Goal: Task Accomplishment & Management: Complete application form

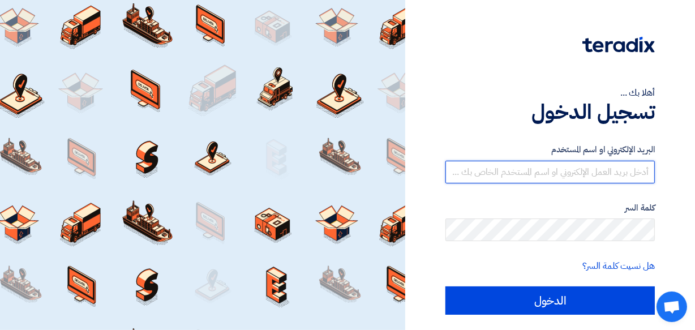
click at [551, 166] on input "text" at bounding box center [549, 172] width 209 height 23
type input "[DOMAIN_NAME][EMAIL_ADDRESS][DOMAIN_NAME]"
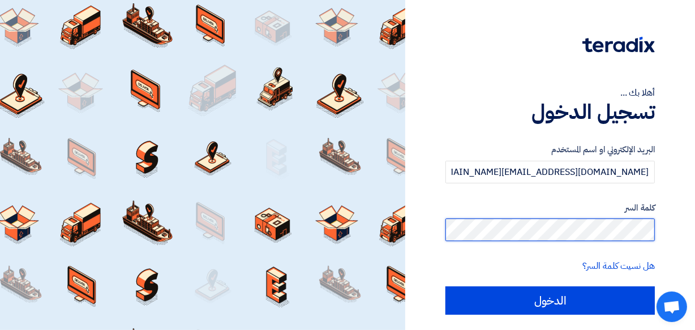
click at [445, 286] on input "الدخول" at bounding box center [549, 300] width 209 height 28
type input "Sign in"
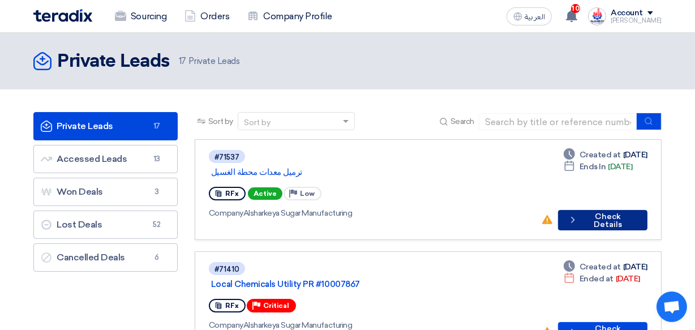
click at [610, 210] on button "Check details Check Details" at bounding box center [602, 220] width 89 height 20
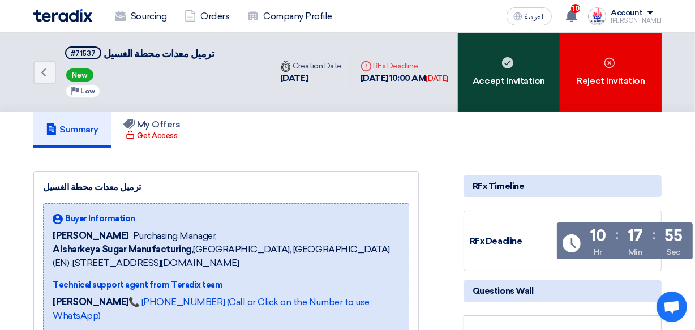
click at [520, 73] on div "Accept Invitation" at bounding box center [509, 72] width 102 height 79
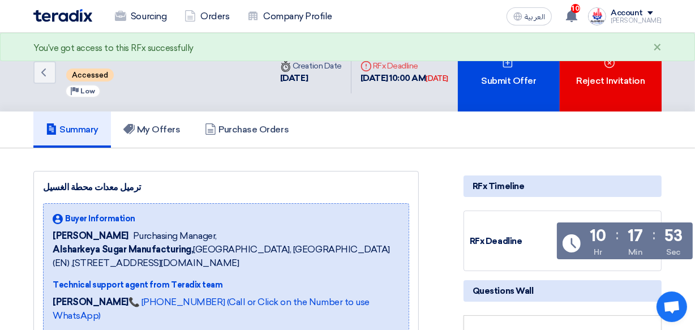
click at [520, 73] on div "Submit Offer" at bounding box center [509, 72] width 102 height 79
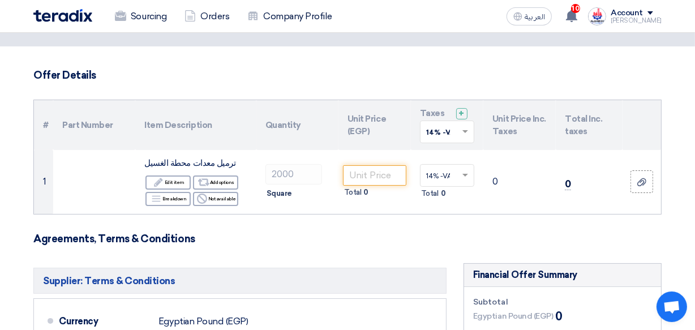
scroll to position [49, 0]
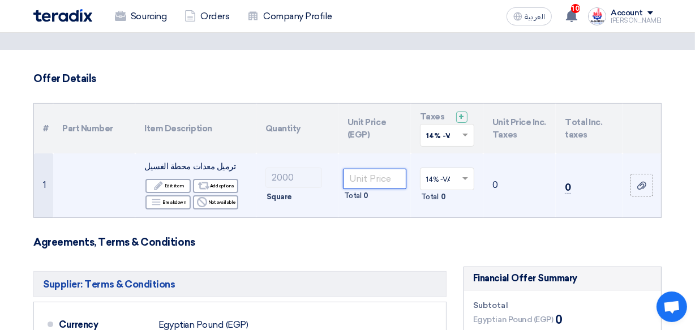
click at [356, 179] on input "number" at bounding box center [374, 179] width 63 height 20
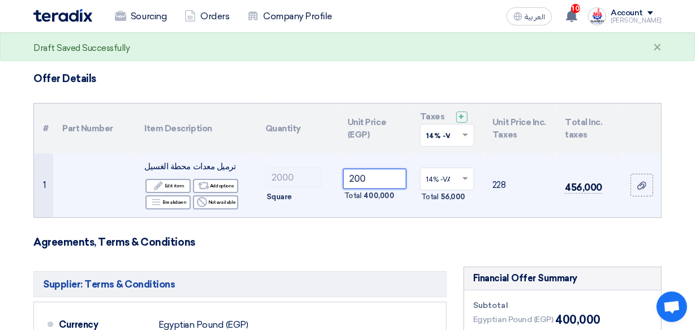
type input "200"
click at [351, 209] on td "200 Total 400,000" at bounding box center [374, 185] width 72 height 64
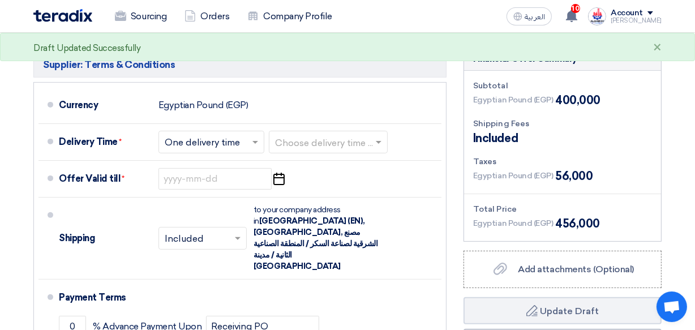
scroll to position [260, 0]
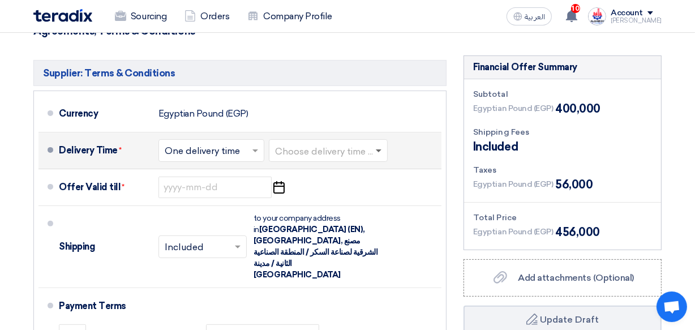
click at [381, 151] on span at bounding box center [379, 151] width 6 height 4
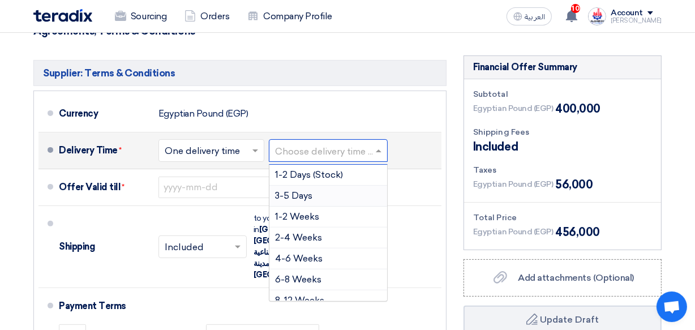
click at [294, 196] on span "3-5 Days" at bounding box center [293, 195] width 37 height 11
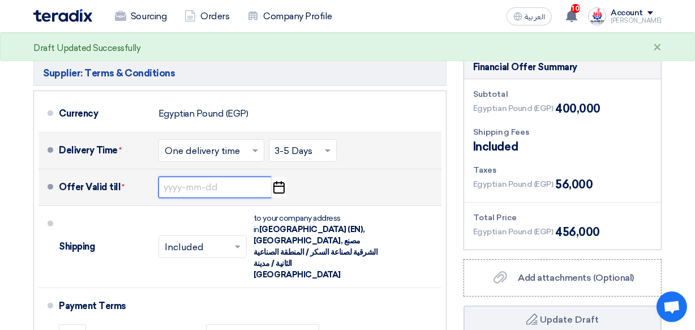
click at [190, 191] on input at bounding box center [214, 188] width 113 height 22
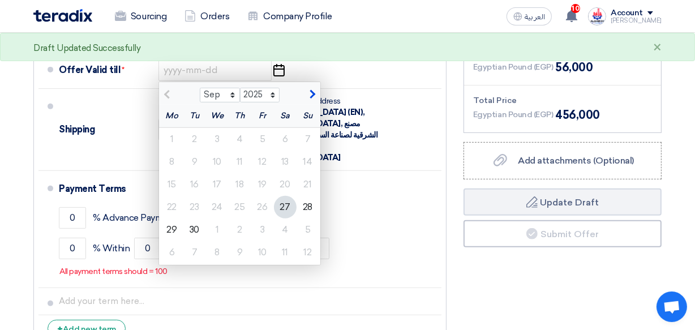
scroll to position [439, 0]
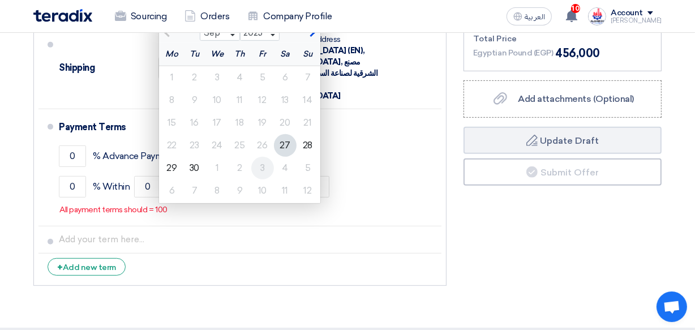
click at [263, 170] on div "3" at bounding box center [262, 168] width 23 height 23
type input "[DATE]"
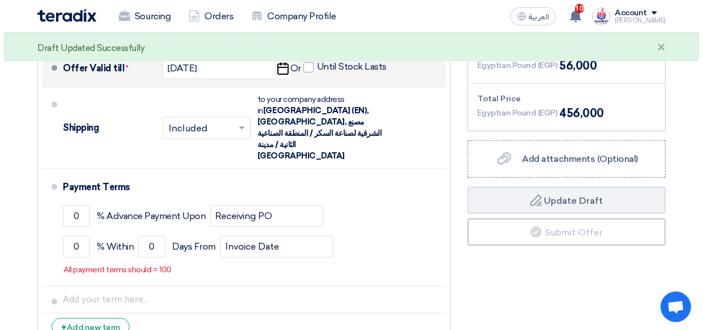
scroll to position [381, 0]
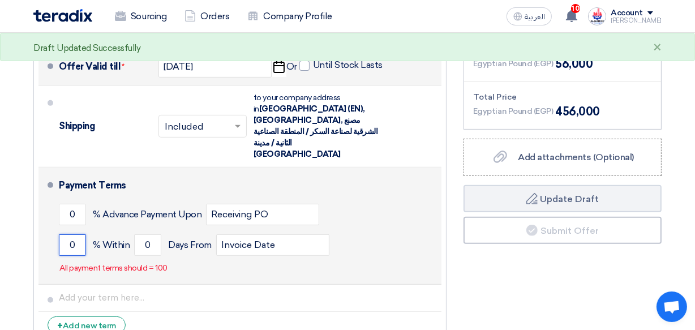
click at [77, 234] on input "0" at bounding box center [72, 245] width 27 height 22
type input "100"
click at [153, 234] on input "0" at bounding box center [147, 245] width 27 height 22
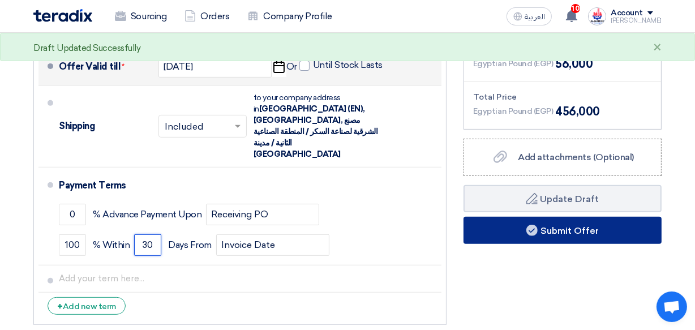
type input "30"
click at [583, 232] on button "Submit Offer" at bounding box center [563, 230] width 198 height 27
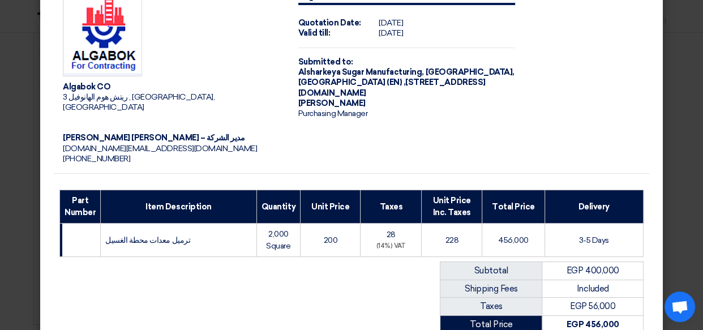
scroll to position [0, 0]
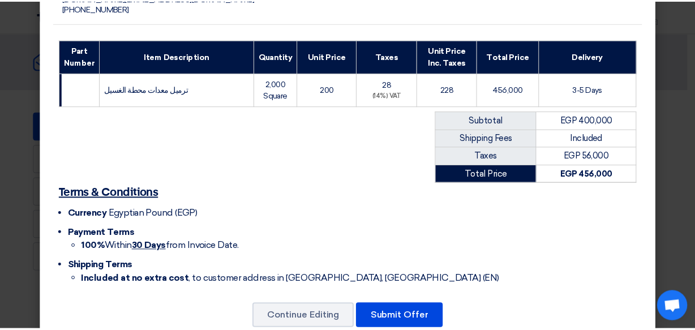
scroll to position [208, 0]
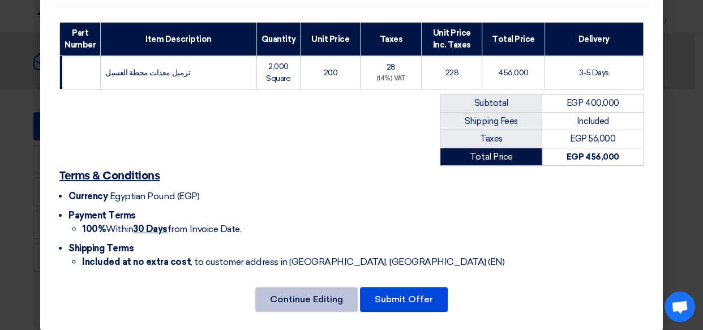
click at [331, 291] on button "Continue Editing" at bounding box center [306, 299] width 102 height 25
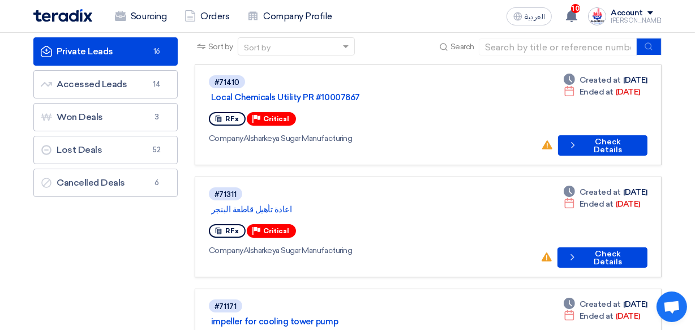
scroll to position [66, 0]
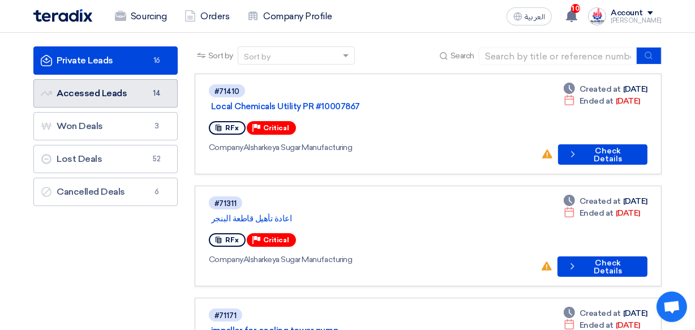
click at [102, 97] on link "Accessed Leads Accessed Leads 14" at bounding box center [105, 93] width 144 height 28
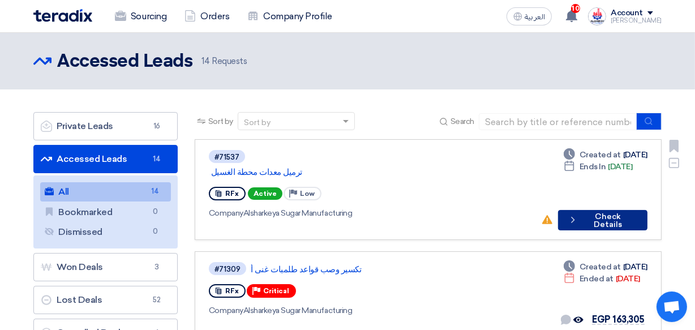
click at [604, 211] on button "Check details Check Details" at bounding box center [602, 220] width 89 height 20
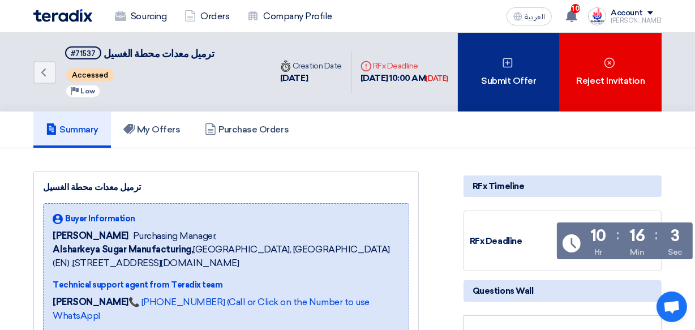
click at [528, 83] on div "Submit Offer" at bounding box center [509, 72] width 102 height 79
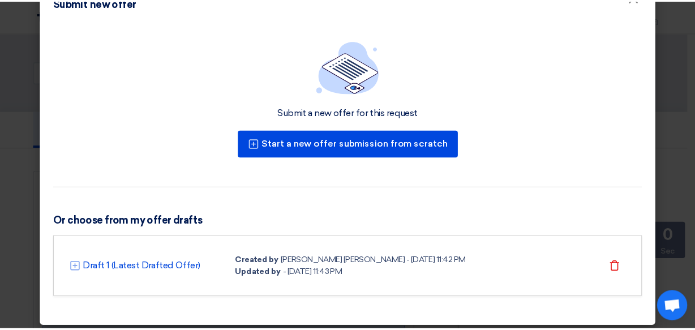
scroll to position [37, 0]
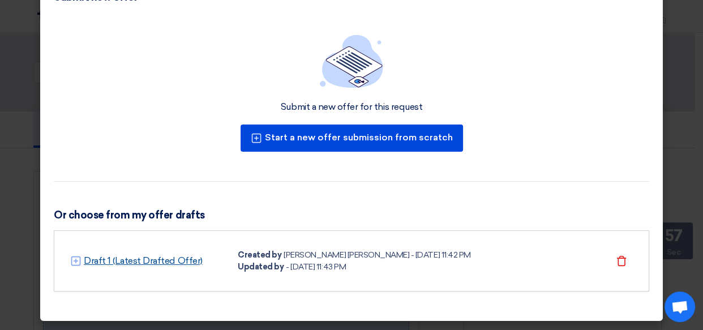
click at [141, 258] on link "Draft 1 (Latest Drafted Offer)" at bounding box center [143, 261] width 119 height 14
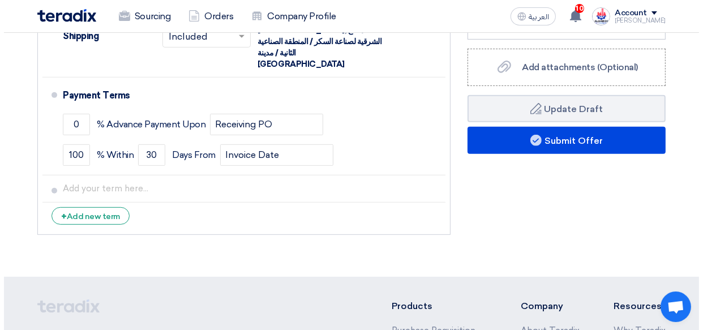
scroll to position [488, 0]
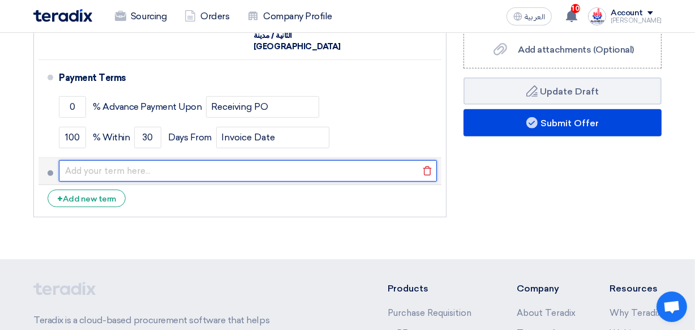
click at [81, 160] on input "text" at bounding box center [248, 171] width 378 height 22
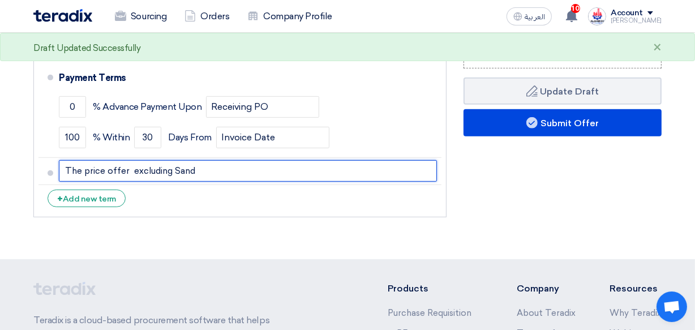
type input "The price offer excluding Sand"
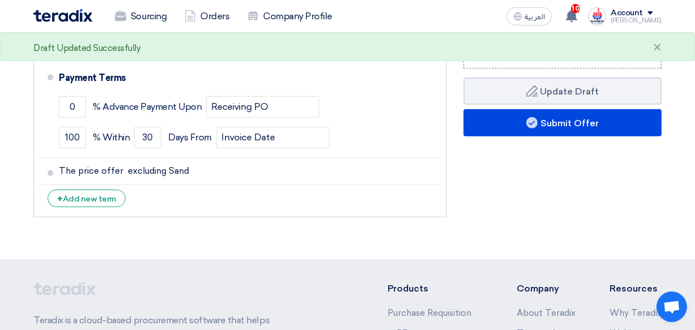
click at [199, 185] on li "+ Add new term" at bounding box center [239, 198] width 403 height 27
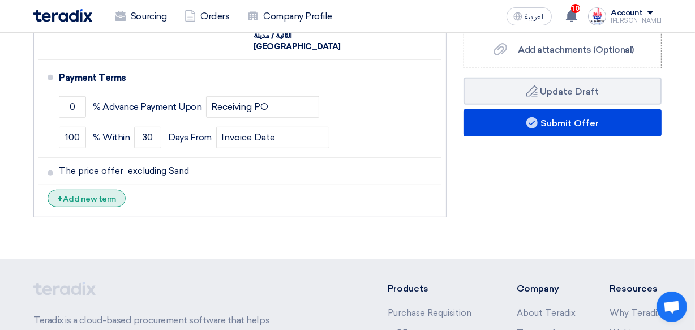
click at [94, 190] on div "+ Add new term" at bounding box center [87, 199] width 78 height 18
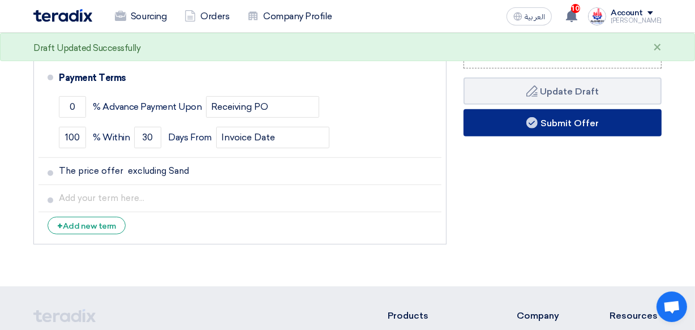
click at [582, 125] on button "Submit Offer" at bounding box center [563, 122] width 198 height 27
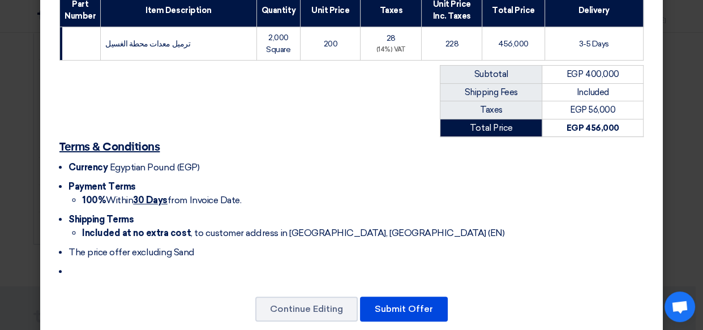
scroll to position [246, 0]
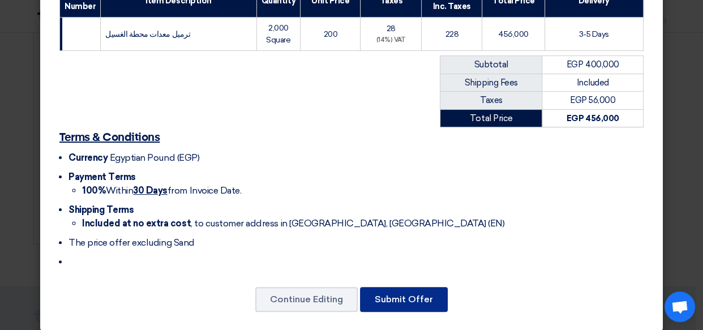
click at [410, 287] on button "Submit Offer" at bounding box center [404, 299] width 88 height 25
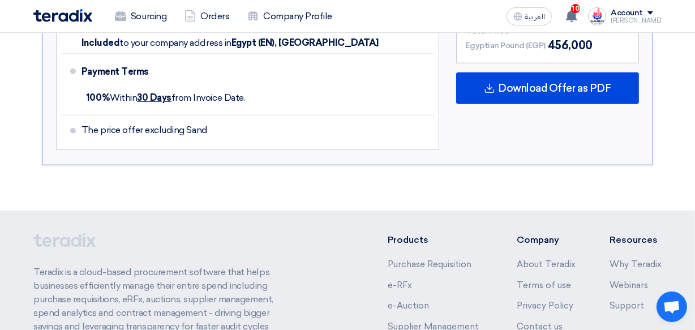
scroll to position [658, 0]
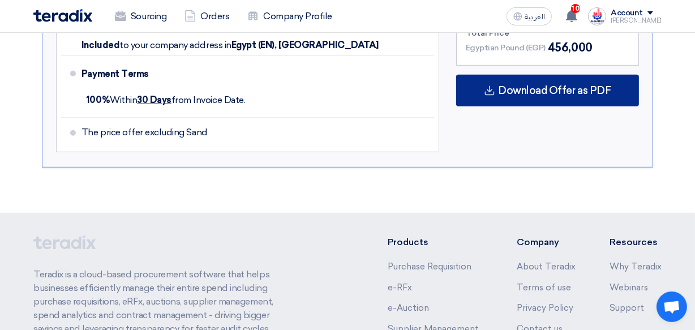
click at [560, 85] on span "Download Offer as PDF" at bounding box center [554, 90] width 113 height 10
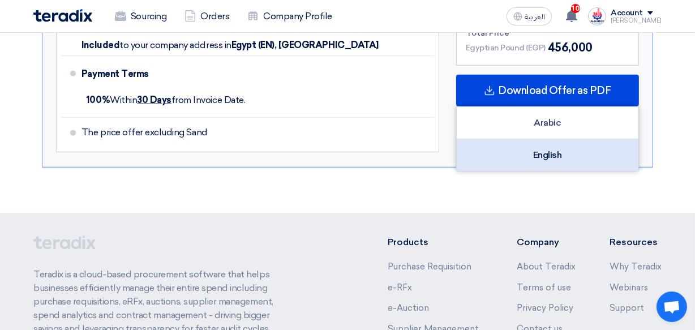
click at [545, 145] on div "English" at bounding box center [548, 155] width 182 height 32
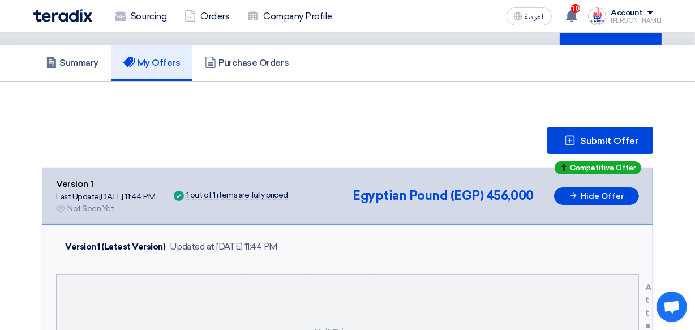
scroll to position [0, 0]
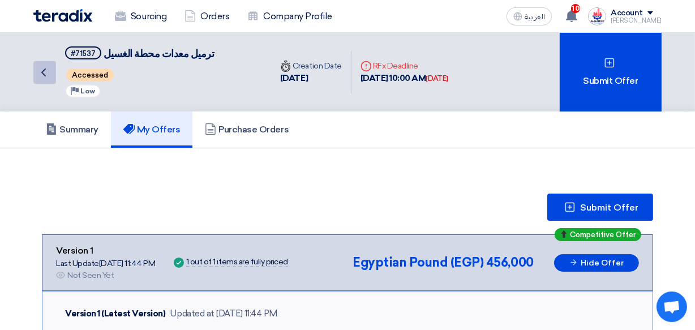
click at [38, 76] on icon "Back" at bounding box center [44, 73] width 14 height 14
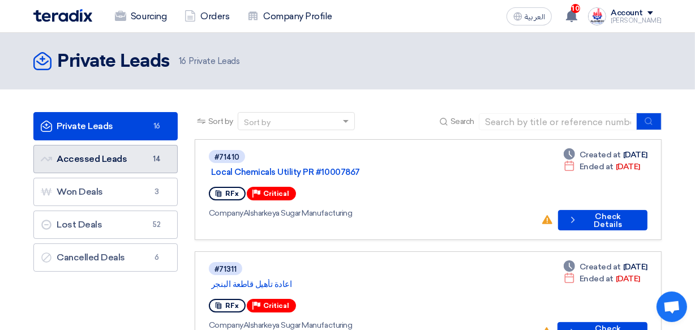
click at [102, 158] on link "Accessed Leads Accessed Leads 14" at bounding box center [105, 159] width 144 height 28
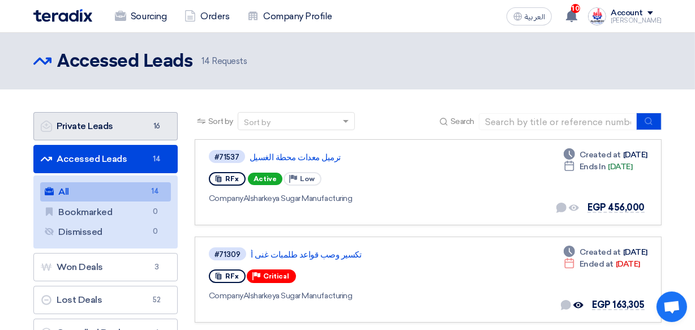
click at [82, 131] on link "Private Leads Private Leads 16" at bounding box center [105, 126] width 144 height 28
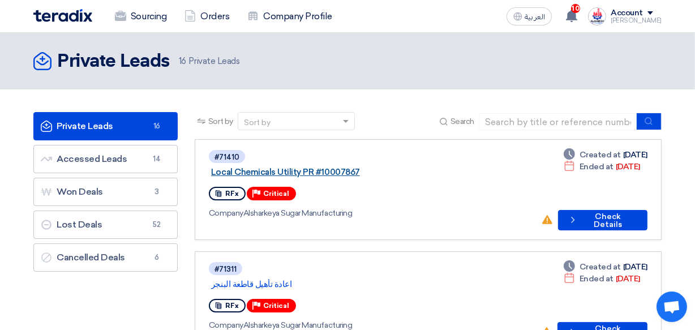
click at [349, 167] on link "Local Chemicals Utility PR #10007867" at bounding box center [352, 172] width 283 height 10
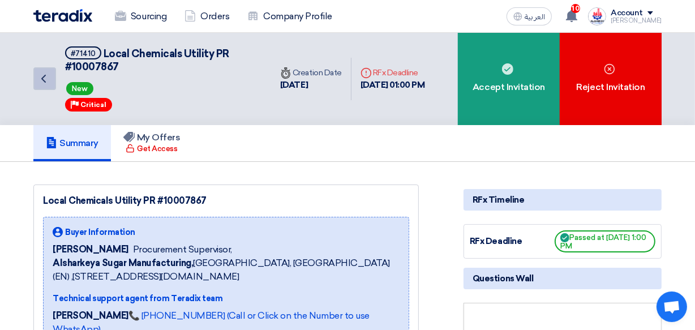
click at [40, 81] on icon "Back" at bounding box center [44, 79] width 14 height 14
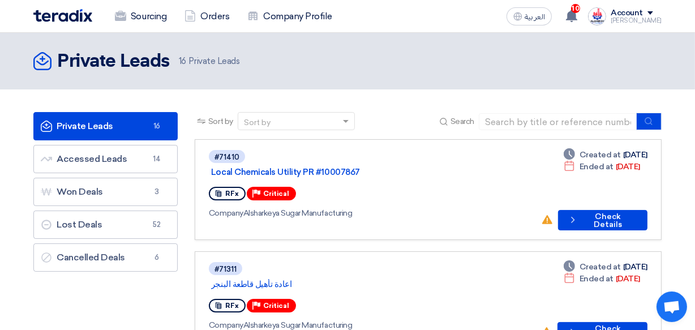
click at [653, 14] on span at bounding box center [650, 12] width 6 height 3
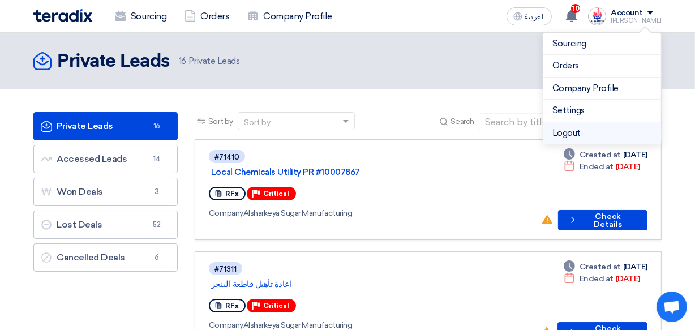
click at [567, 132] on li "Logout" at bounding box center [602, 133] width 118 height 22
